Goal: Task Accomplishment & Management: Manage account settings

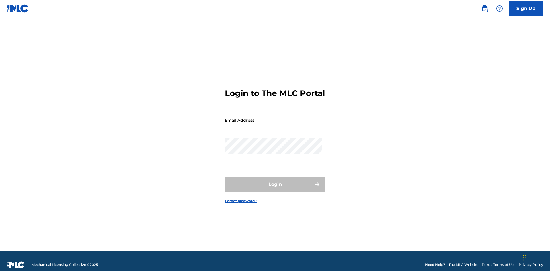
scroll to position [7, 0]
click at [273, 118] on input "Email Address" at bounding box center [273, 120] width 97 height 16
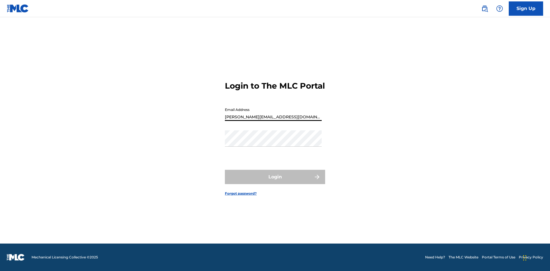
type input "Helena.Songwriter@gmail.com"
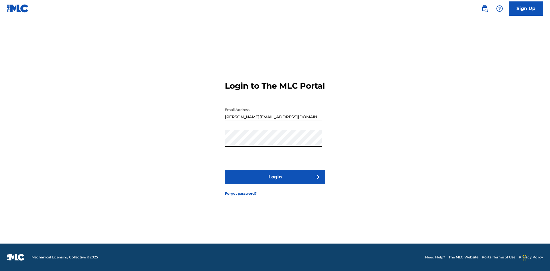
click at [275, 182] on button "Login" at bounding box center [275, 177] width 100 height 14
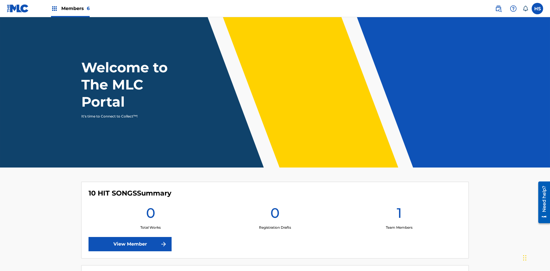
scroll to position [25, 0]
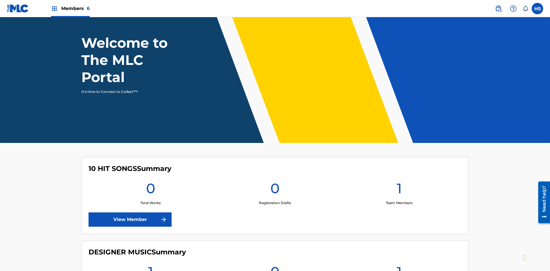
click at [70, 8] on span "Members 6" at bounding box center [75, 8] width 28 height 7
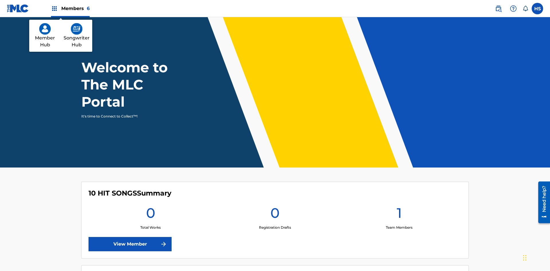
click at [76, 29] on img at bounding box center [77, 28] width 12 height 11
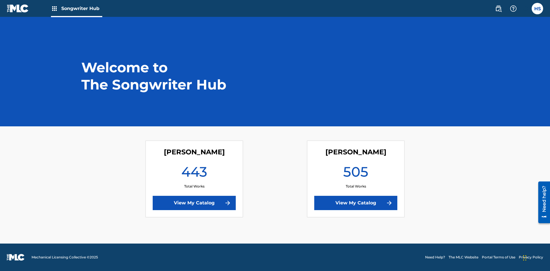
click at [355, 203] on link "View My Catalog" at bounding box center [355, 203] width 83 height 14
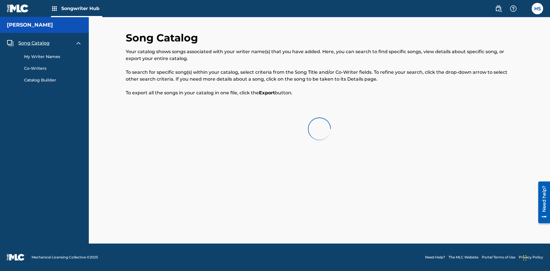
click at [34, 43] on span "Song Catalog" at bounding box center [33, 43] width 31 height 7
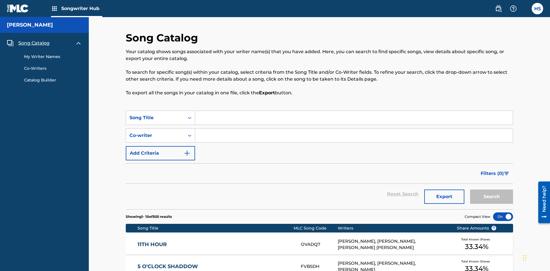
click at [53, 54] on link "My Writer Names" at bounding box center [53, 57] width 58 height 6
